Goal: Check status

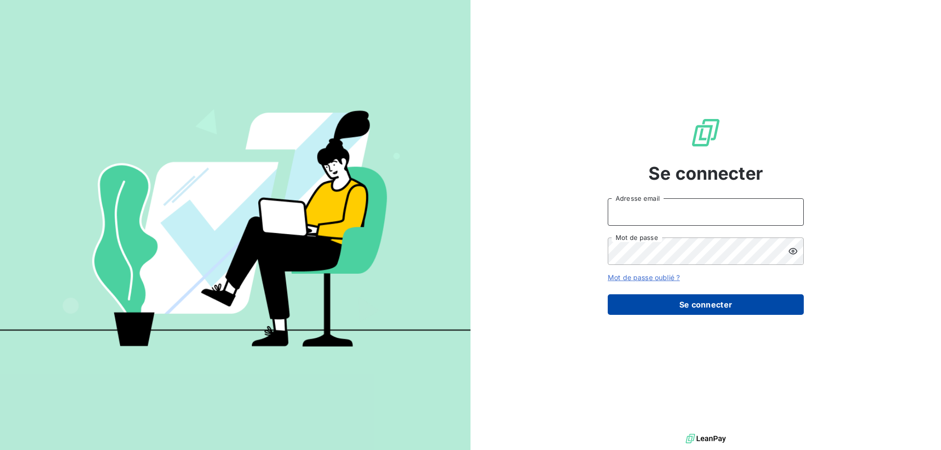
type input "[EMAIL_ADDRESS][DOMAIN_NAME]"
click at [690, 307] on button "Se connecter" at bounding box center [706, 305] width 196 height 21
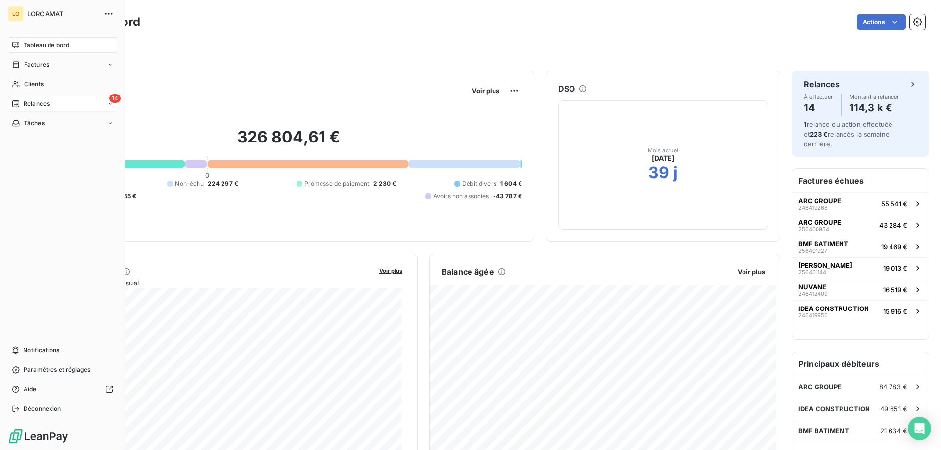
click at [16, 105] on icon at bounding box center [16, 104] width 8 height 8
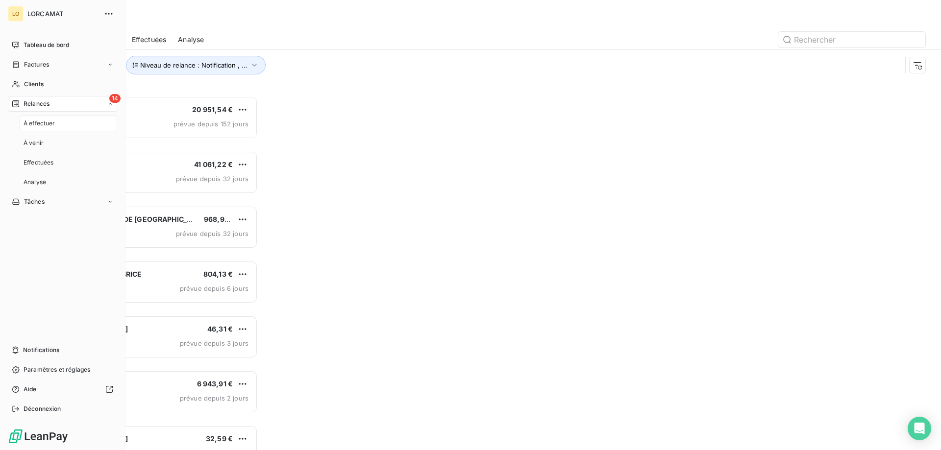
scroll to position [347, 203]
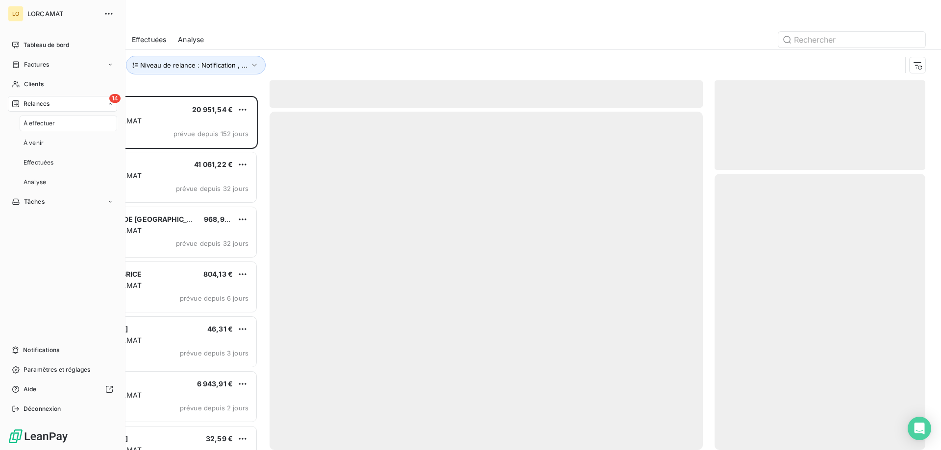
click at [54, 103] on div "14 Relances" at bounding box center [62, 104] width 109 height 16
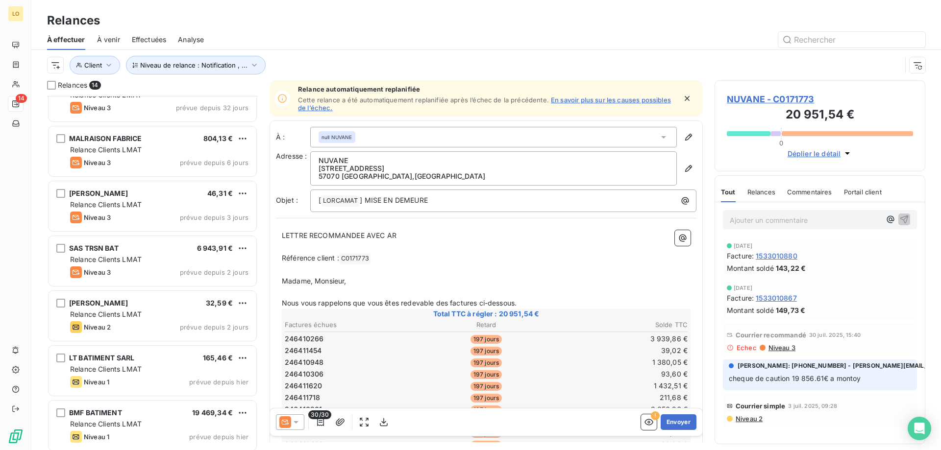
scroll to position [148, 0]
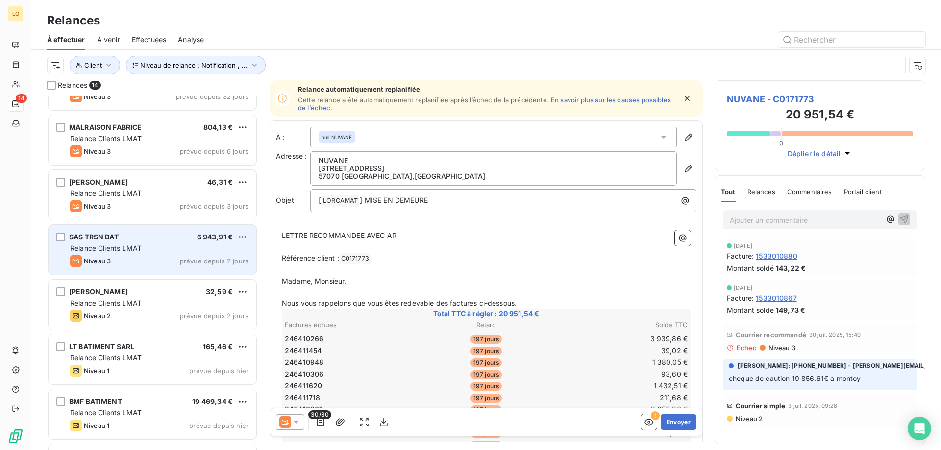
click at [164, 255] on div "SAS TRSN BAT 6 943,91 € Relance Clients LMAT Niveau 3 prévue depuis 2 jours" at bounding box center [153, 250] width 208 height 50
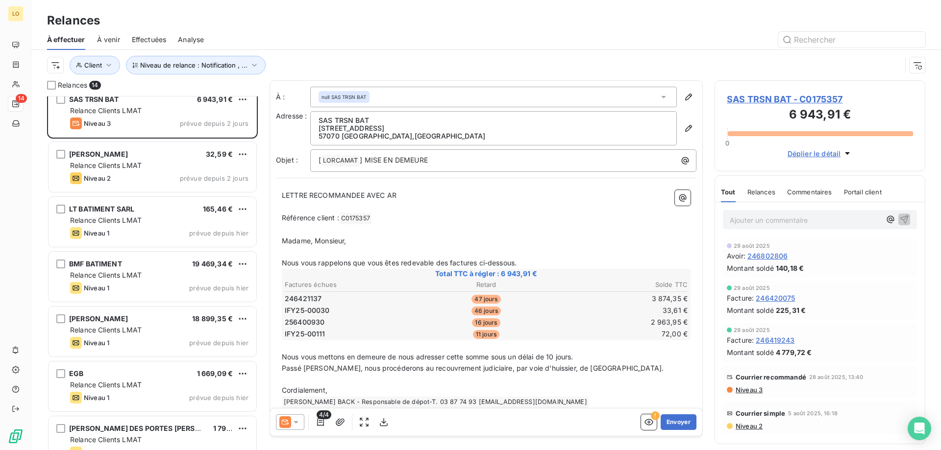
scroll to position [295, 0]
